Goal: Check status: Check status

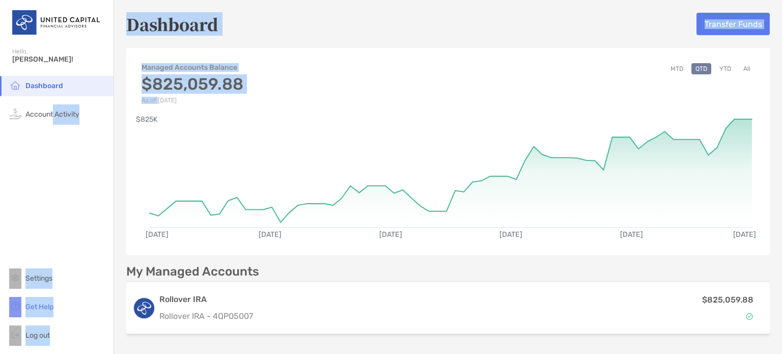
drag, startPoint x: 180, startPoint y: 95, endPoint x: 53, endPoint y: 143, distance: 135.7
click at [53, 143] on div "Dashboard Hello, [PERSON_NAME]! Dashboard Account Activity Settings Get Help Lo…" at bounding box center [391, 177] width 782 height 354
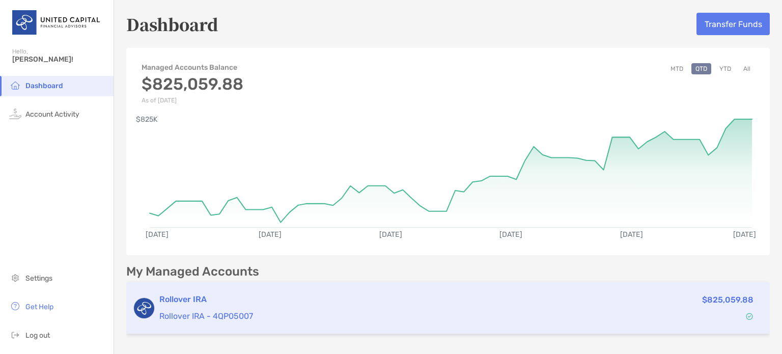
click at [272, 311] on p "Rollover IRA - 4QP05007" at bounding box center [360, 315] width 403 height 13
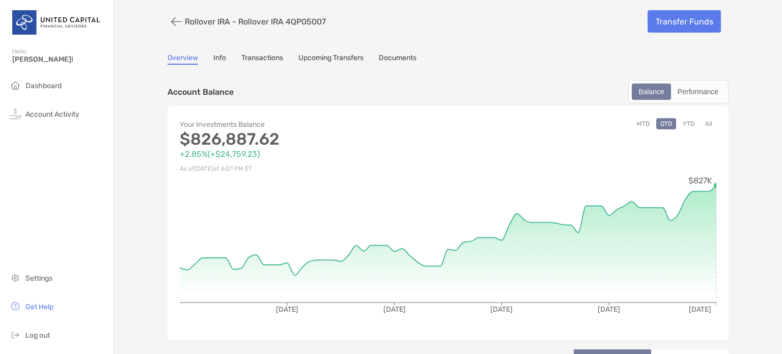
click at [685, 120] on button "YTD" at bounding box center [688, 123] width 20 height 11
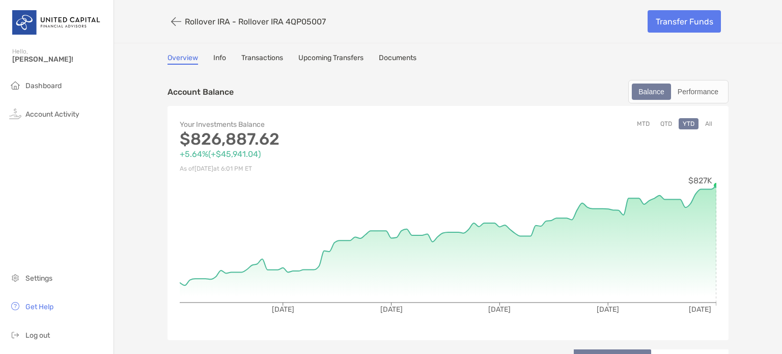
click at [713, 180] on div "Your Investments Balance $826,887.62 +5.64% ( +$45,941.04 ) As of [DATE] 6:01 P…" at bounding box center [447, 223] width 561 height 234
click at [711, 204] on icon at bounding box center [448, 243] width 536 height 117
